Goal: Task Accomplishment & Management: Manage account settings

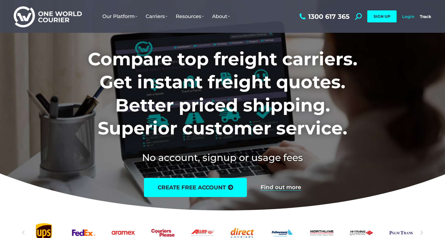
click at [412, 18] on link "Login" at bounding box center [408, 16] width 12 height 5
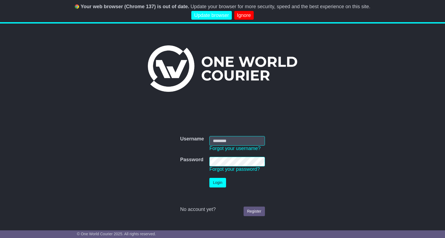
type input "**********"
click at [224, 185] on button "Login" at bounding box center [217, 183] width 16 height 10
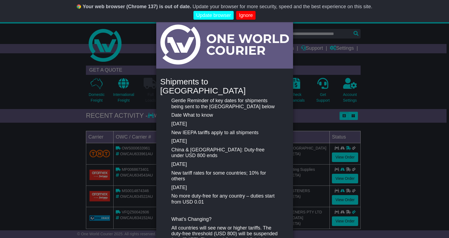
click at [242, 14] on link "Ignore" at bounding box center [245, 15] width 19 height 9
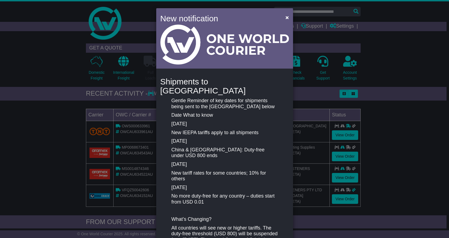
click at [239, 17] on link "Never show again" at bounding box center [224, 15] width 45 height 9
click at [285, 19] on span "×" at bounding box center [286, 17] width 3 height 6
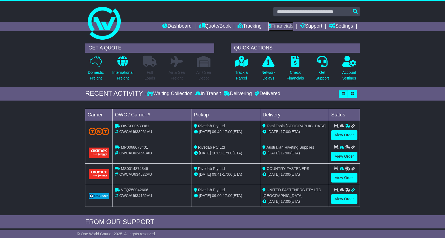
click at [283, 25] on link "Financials" at bounding box center [280, 26] width 25 height 9
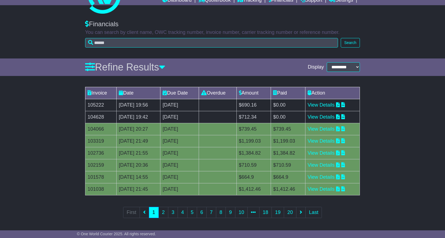
scroll to position [26, 0]
